Goal: Information Seeking & Learning: Learn about a topic

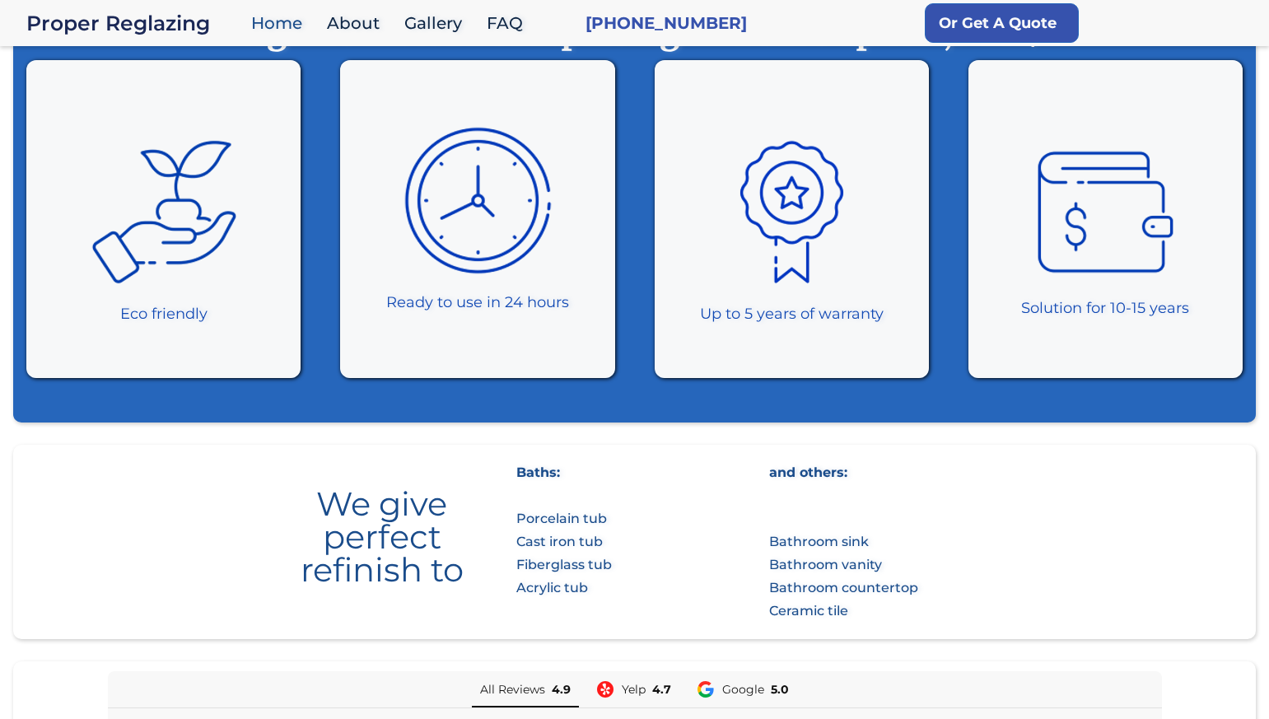
scroll to position [507, 0]
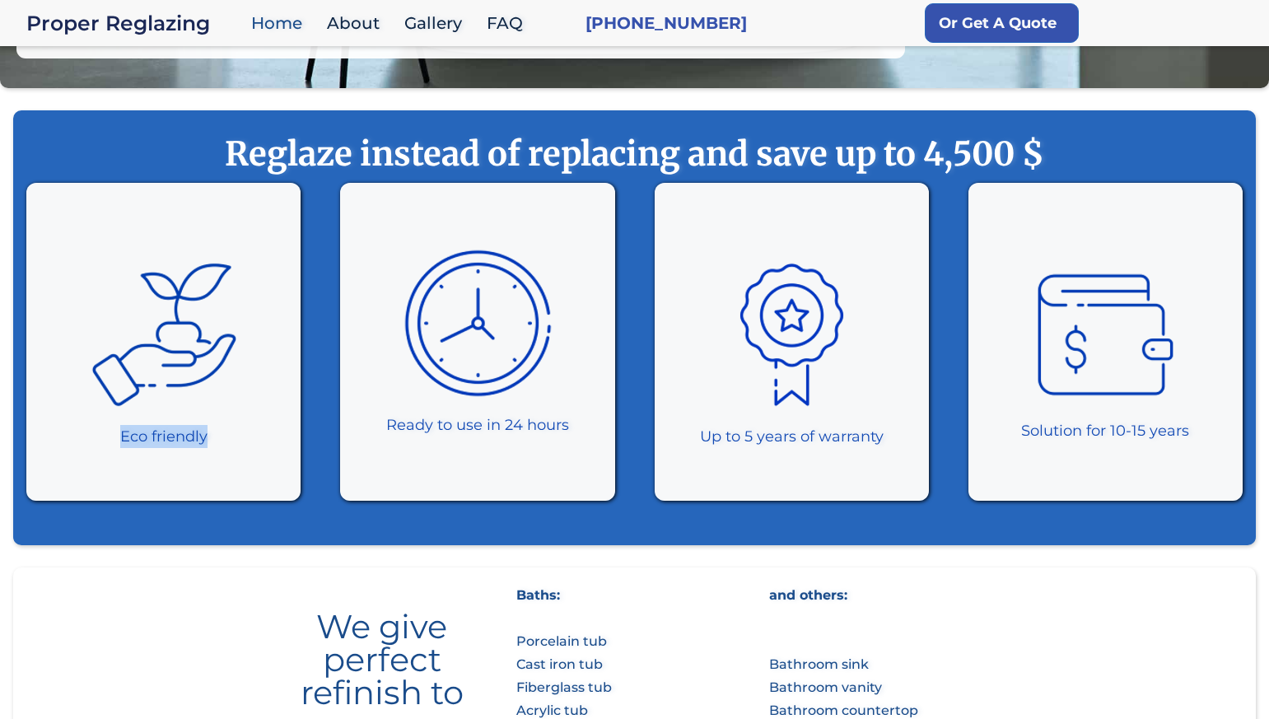
drag, startPoint x: 92, startPoint y: 435, endPoint x: 306, endPoint y: 432, distance: 214.1
click at [306, 432] on div "Eco friendly Ready to use in 24 hours ‍ Up to 5 years of warranty Solution for …" at bounding box center [634, 346] width 1242 height 326
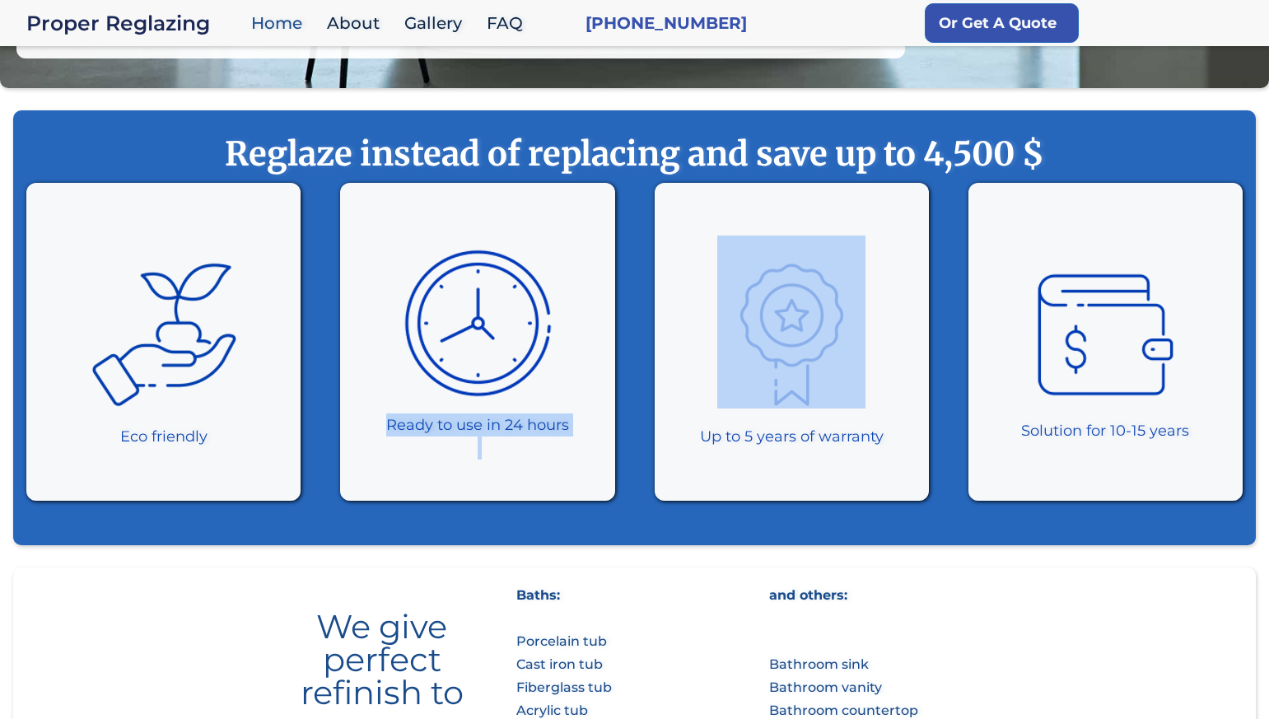
drag, startPoint x: 376, startPoint y: 427, endPoint x: 659, endPoint y: 434, distance: 282.5
click at [659, 434] on div "Eco friendly Ready to use in 24 hours ‍ Up to 5 years of warranty Solution for …" at bounding box center [634, 346] width 1242 height 326
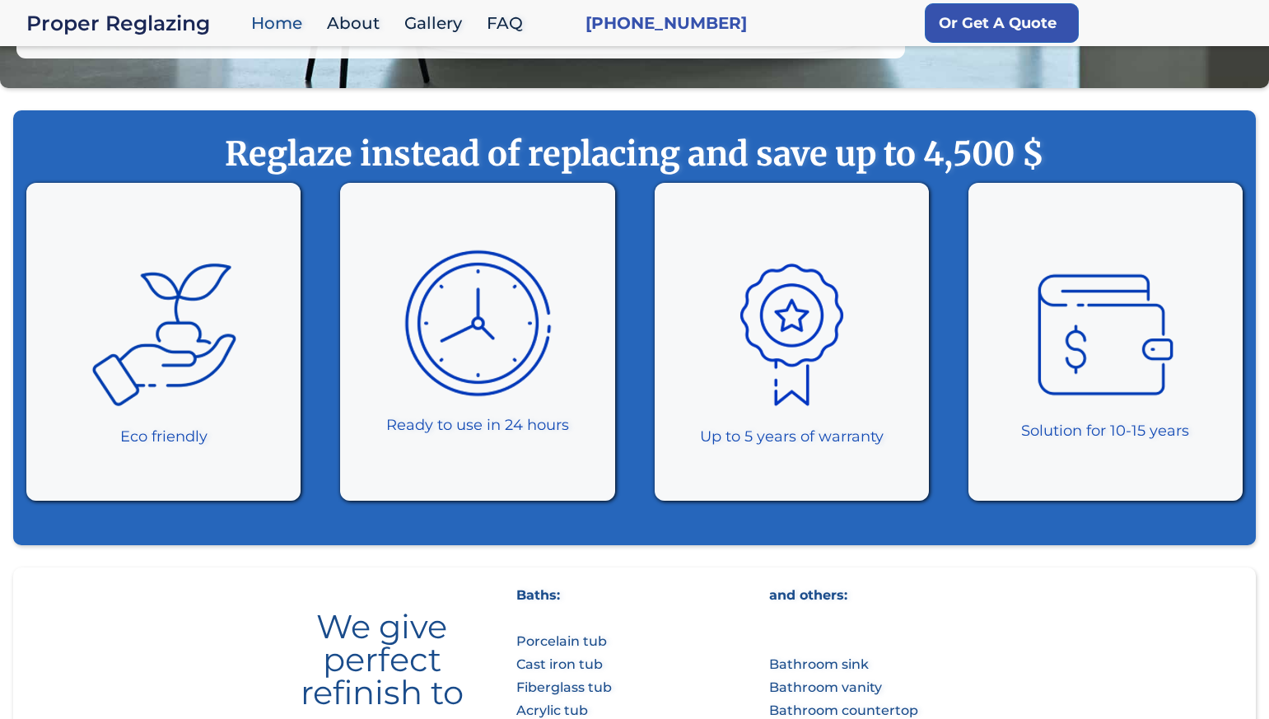
drag, startPoint x: 601, startPoint y: 432, endPoint x: 566, endPoint y: 441, distance: 35.7
click at [601, 432] on div "Ready to use in 24 hours ‍" at bounding box center [477, 342] width 265 height 318
drag, startPoint x: 538, startPoint y: 417, endPoint x: 212, endPoint y: 434, distance: 327.3
click at [320, 427] on div "Eco friendly Ready to use in 24 hours ‍ Up to 5 years of warranty Solution for …" at bounding box center [634, 346] width 1242 height 326
drag, startPoint x: 176, startPoint y: 435, endPoint x: 105, endPoint y: 435, distance: 70.8
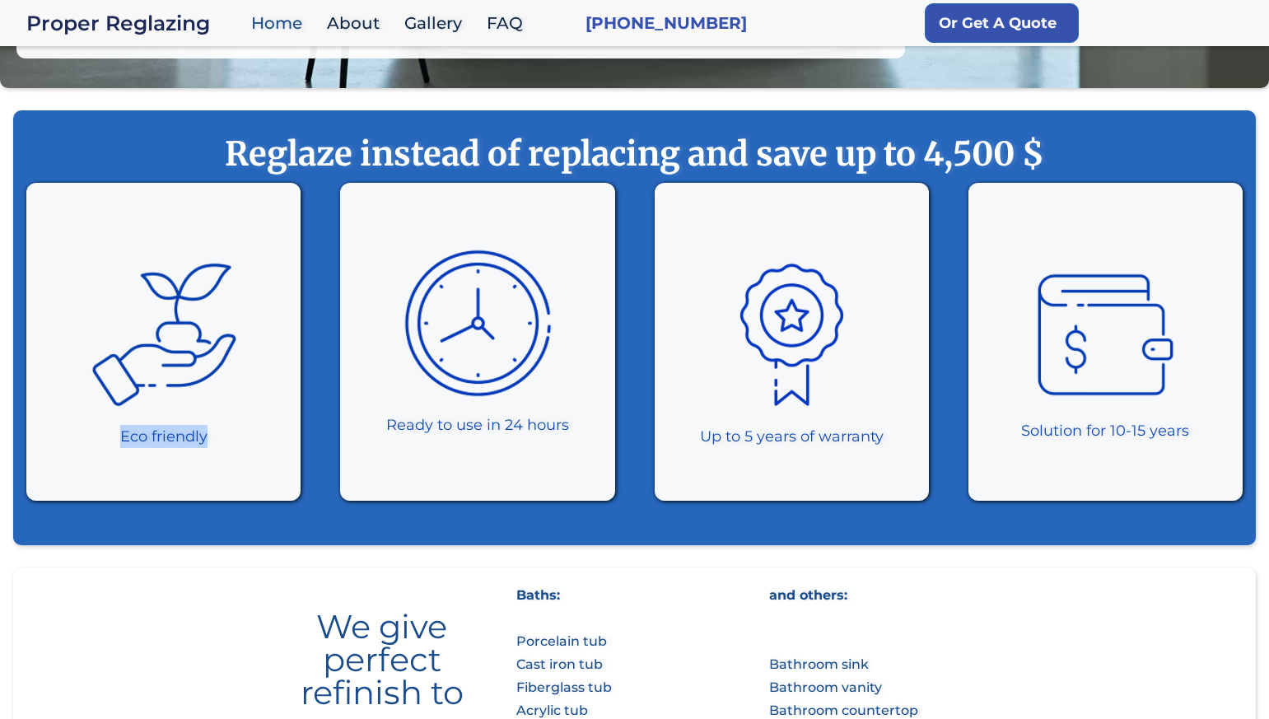
click at [105, 435] on div "Eco friendly" at bounding box center [164, 436] width 148 height 23
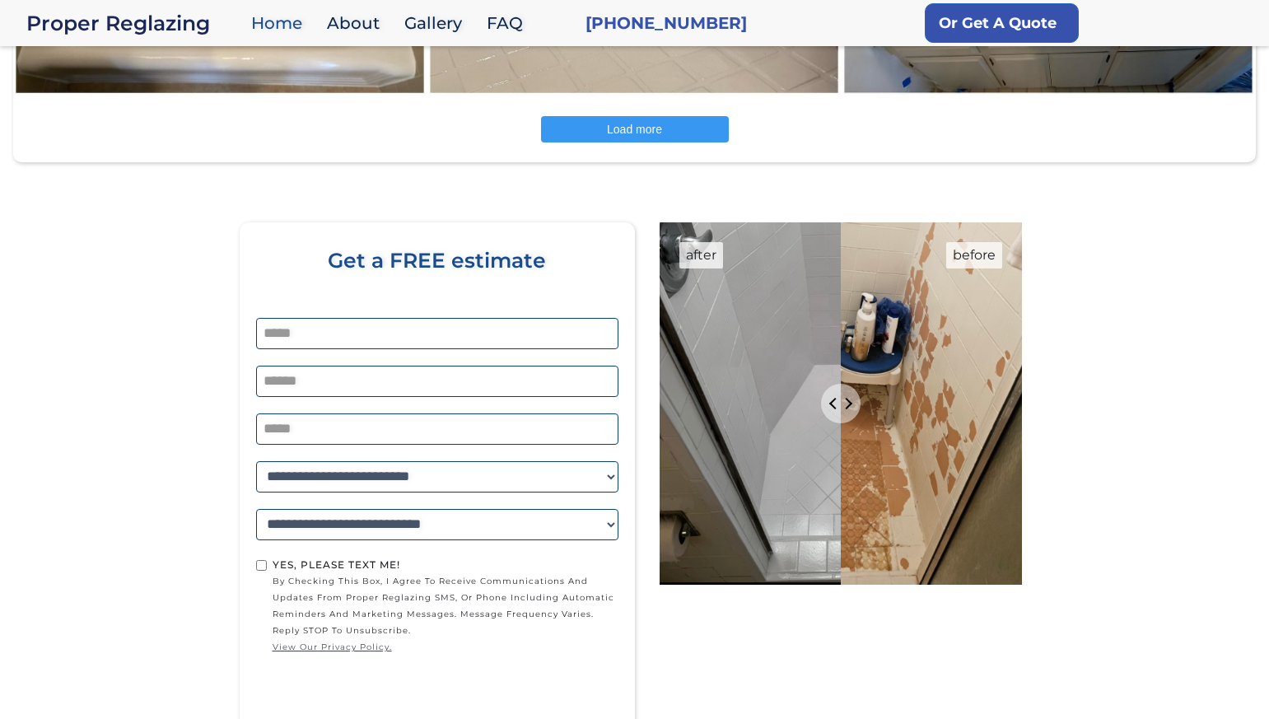
scroll to position [2756, 0]
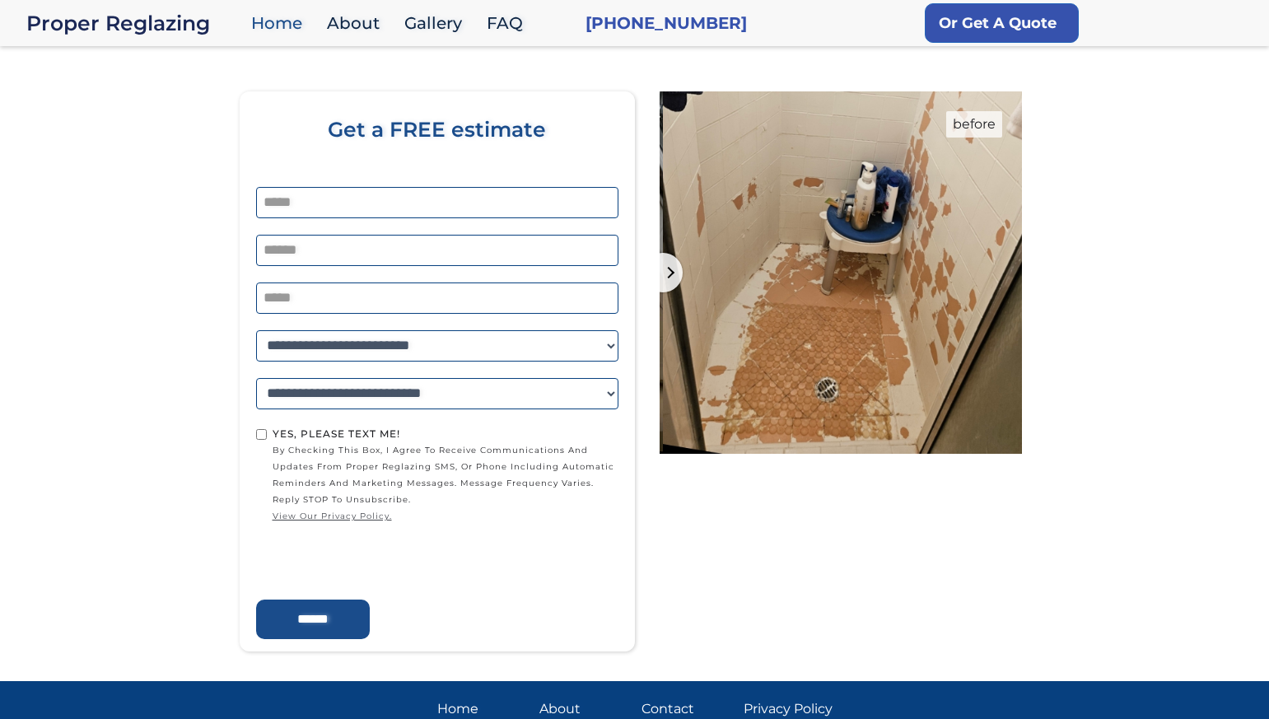
type input "*"
drag, startPoint x: 850, startPoint y: 258, endPoint x: 684, endPoint y: 374, distance: 202.1
click at [672, 339] on input "Percent of revealed content" at bounding box center [841, 272] width 364 height 362
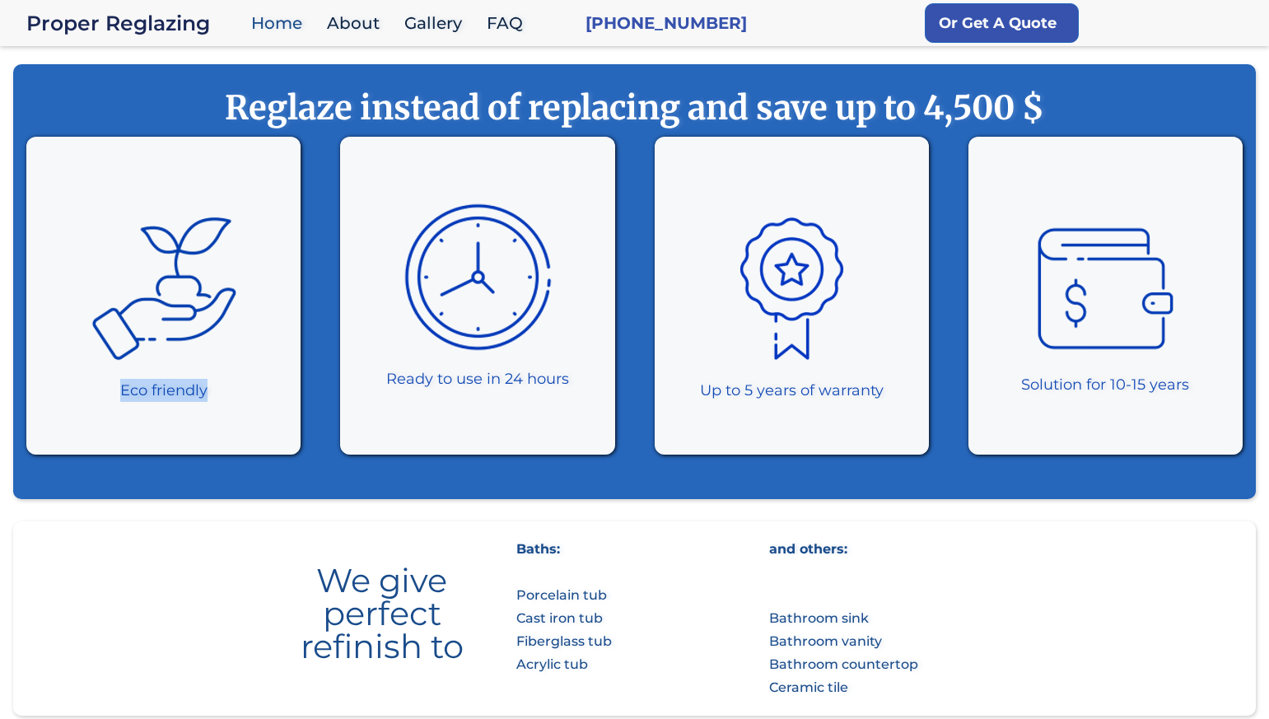
scroll to position [710, 0]
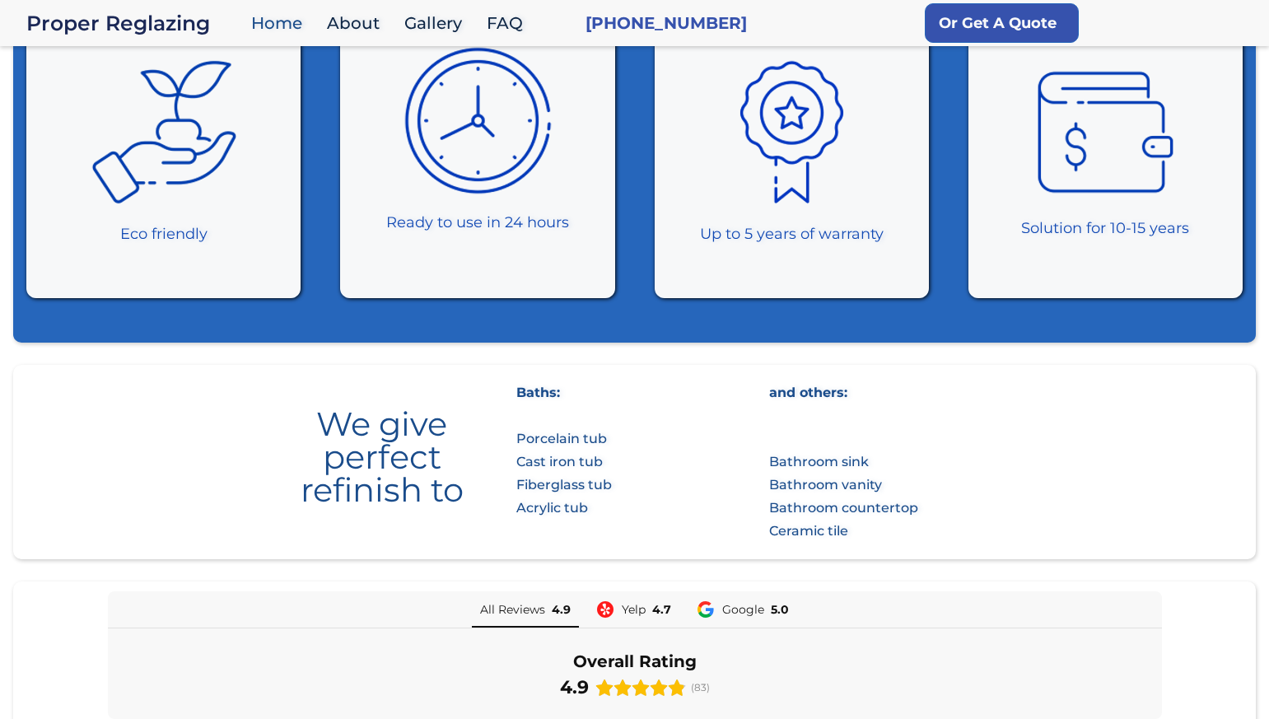
click at [1111, 226] on div "Solution for 10-15 years" at bounding box center [1105, 228] width 168 height 23
click at [780, 231] on div "Up to 5 years of warranty" at bounding box center [792, 233] width 184 height 23
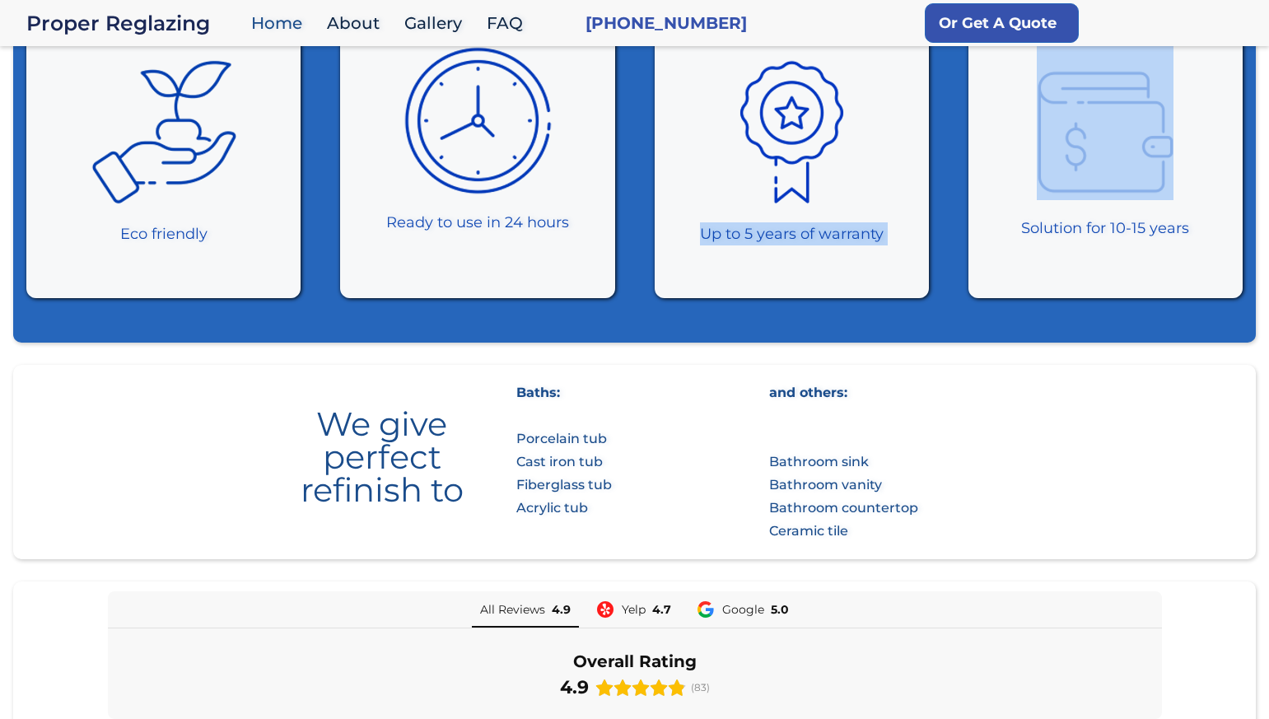
click at [780, 231] on div "Up to 5 years of warranty" at bounding box center [792, 233] width 184 height 23
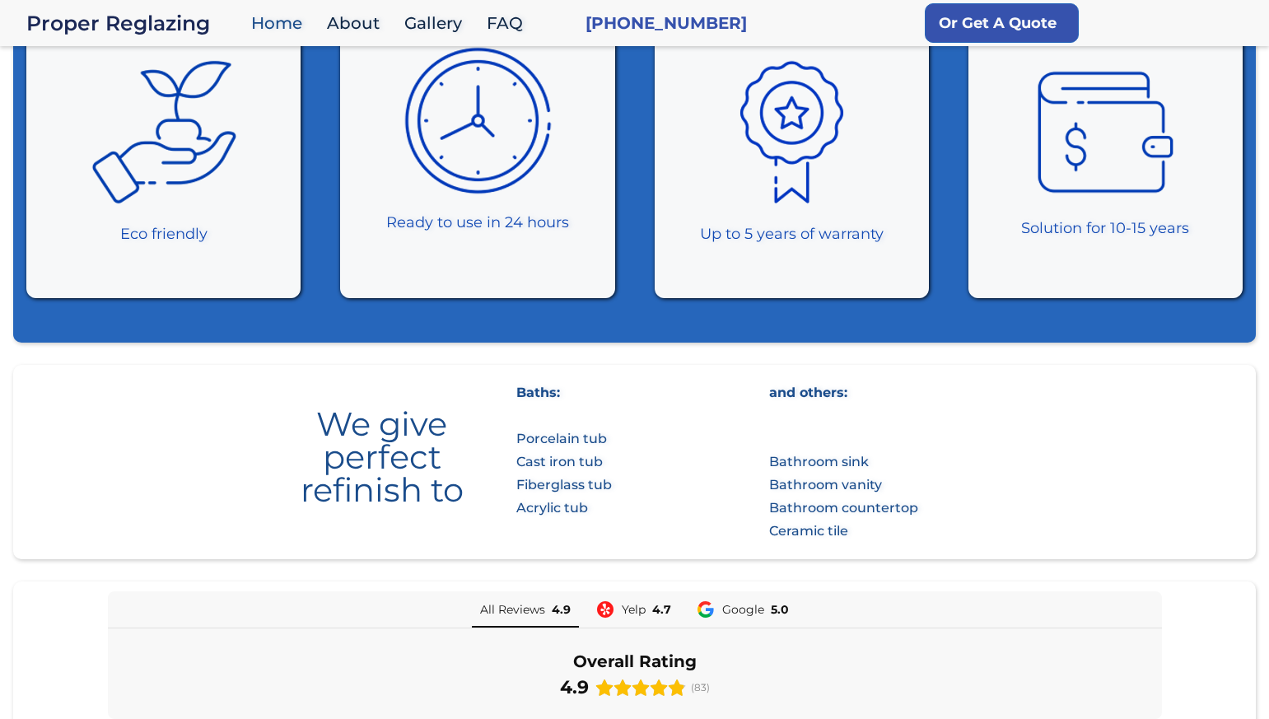
click at [453, 224] on div "Ready to use in 24 hours ‍" at bounding box center [477, 234] width 183 height 46
click at [453, 223] on div "Ready to use in 24 hours ‍" at bounding box center [477, 234] width 183 height 46
